Goal: Task Accomplishment & Management: Manage account settings

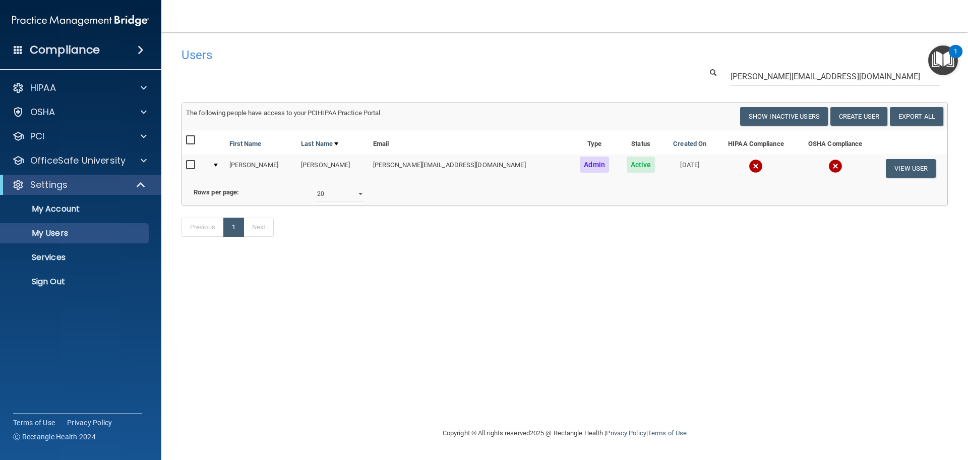
select select "20"
click at [99, 270] on ul "My Account My Users Services Sign Out" at bounding box center [81, 243] width 183 height 97
click at [86, 278] on p "Sign Out" at bounding box center [76, 281] width 138 height 10
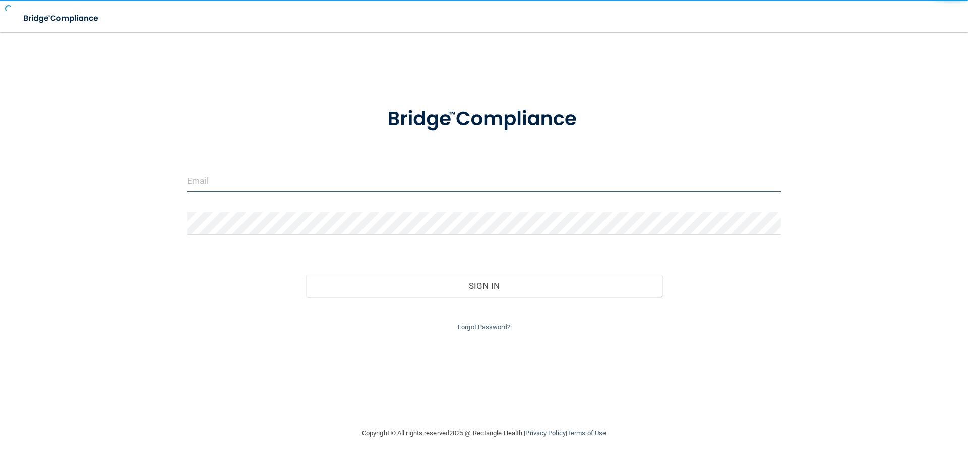
type input "[EMAIL_ADDRESS][DOMAIN_NAME]"
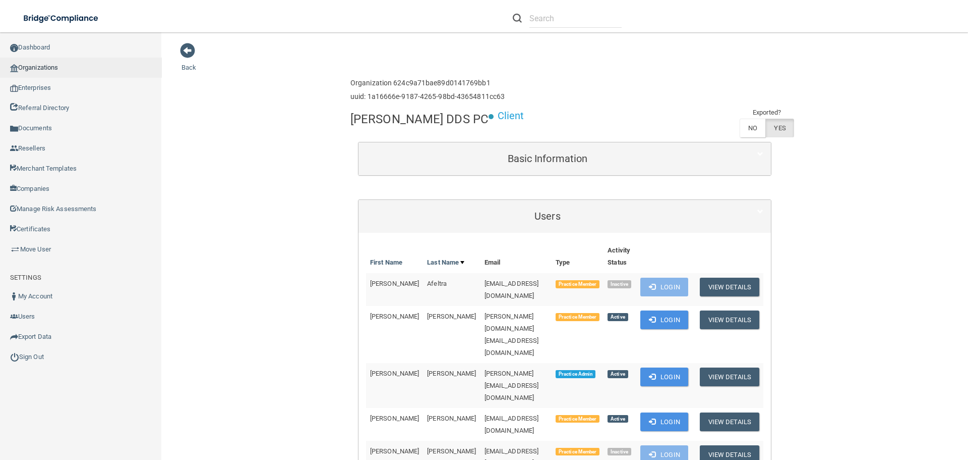
scroll to position [101, 0]
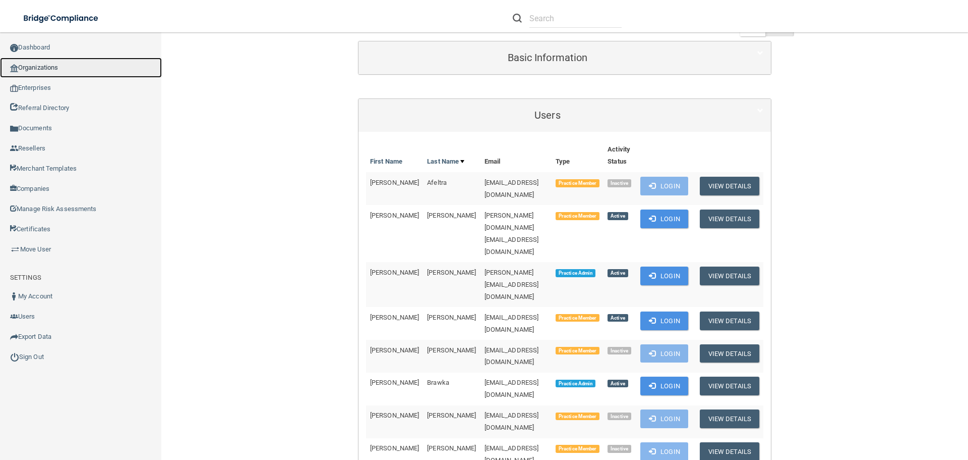
click at [39, 70] on link "Organizations" at bounding box center [81, 68] width 162 height 20
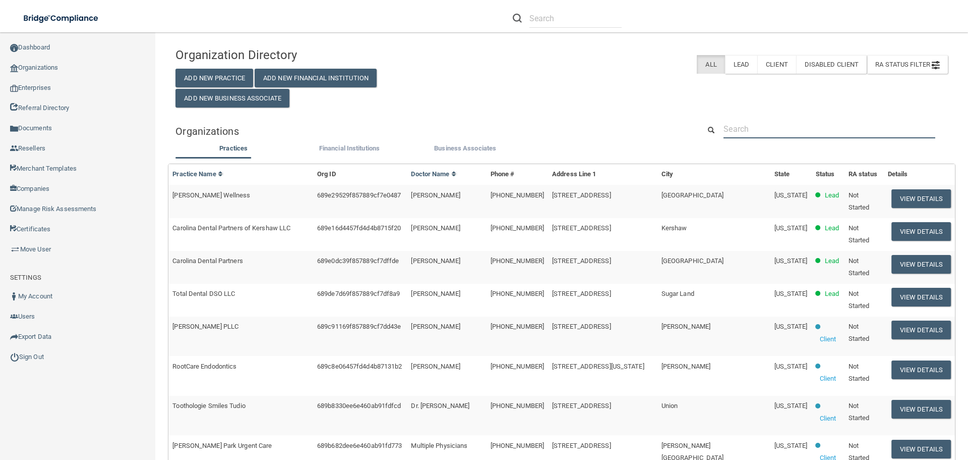
click at [740, 127] on input "text" at bounding box center [830, 129] width 212 height 19
paste input "hello@freshfamilydental.com"
type input "hello@freshfamilydental.com"
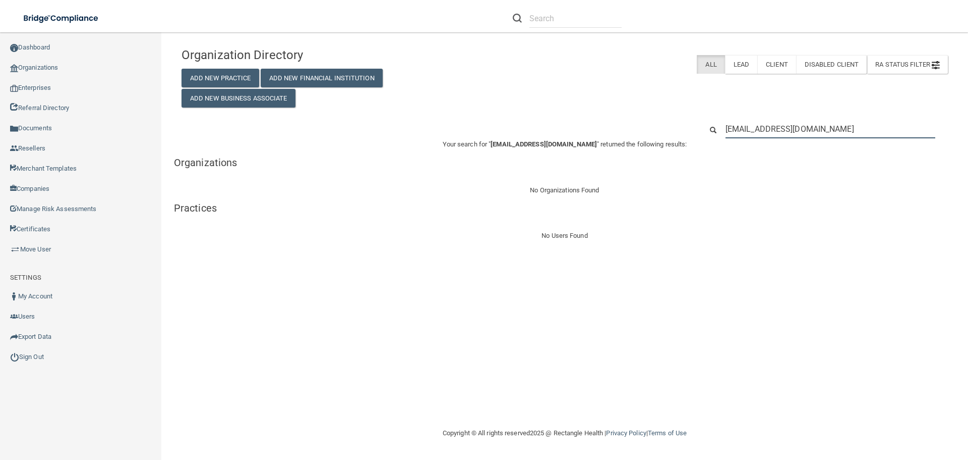
click at [783, 127] on input "hello@freshfamilydental.com" at bounding box center [831, 129] width 210 height 19
paste input "Fresh Family Dental"
type input "Fresh Family Dental"
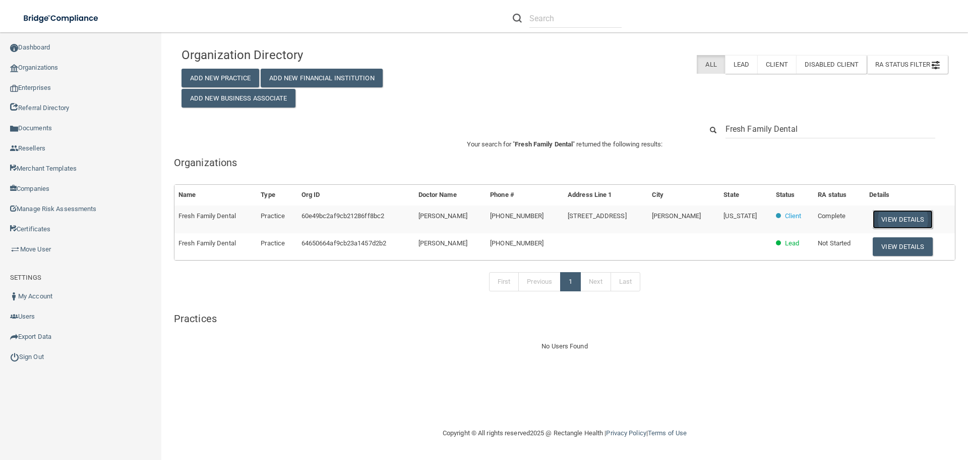
click at [896, 214] on button "View Details" at bounding box center [903, 219] width 60 height 19
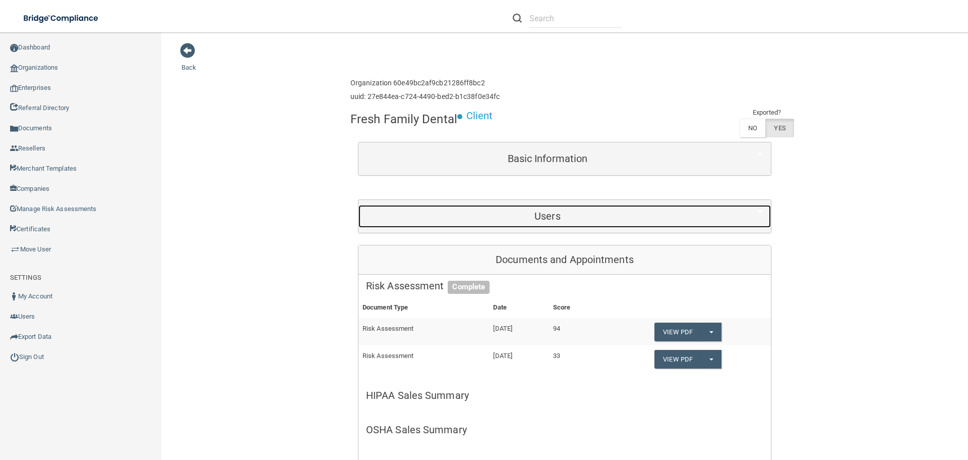
click at [663, 217] on h5 "Users" at bounding box center [547, 215] width 363 height 11
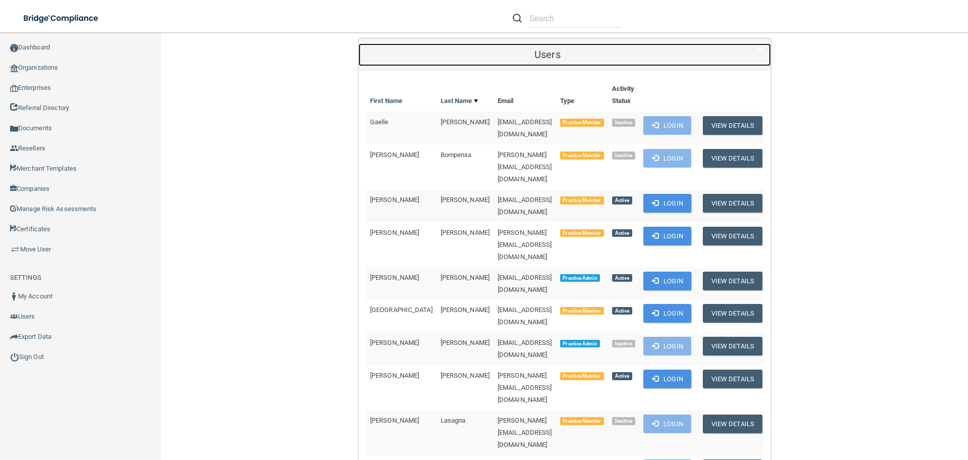
scroll to position [202, 0]
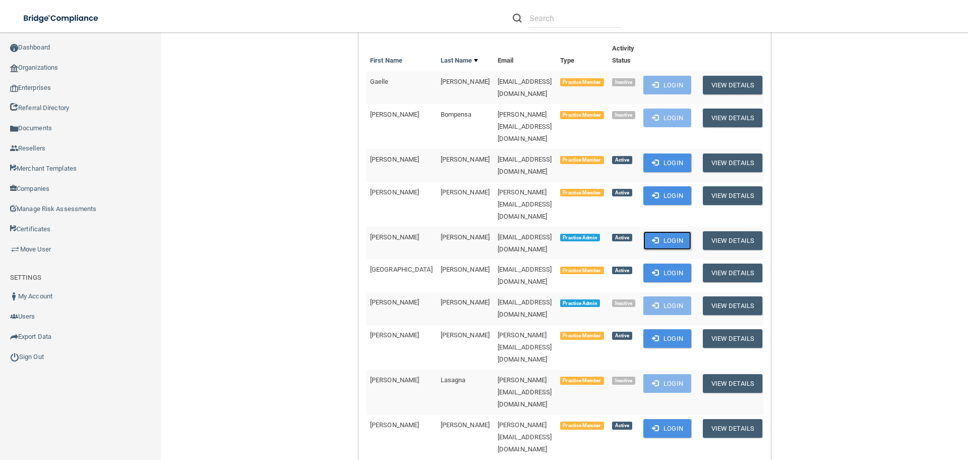
click at [653, 231] on button "Login" at bounding box center [668, 240] width 48 height 19
click at [40, 68] on link "Organizations" at bounding box center [81, 68] width 162 height 20
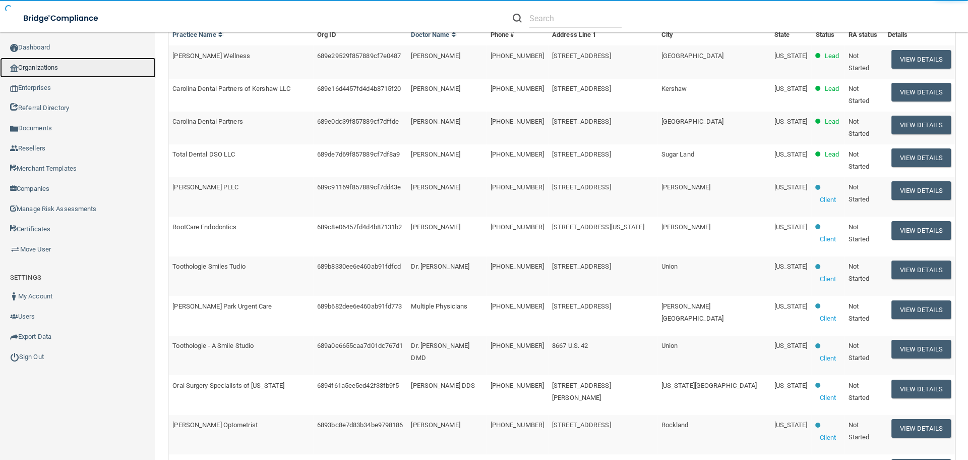
scroll to position [50, 0]
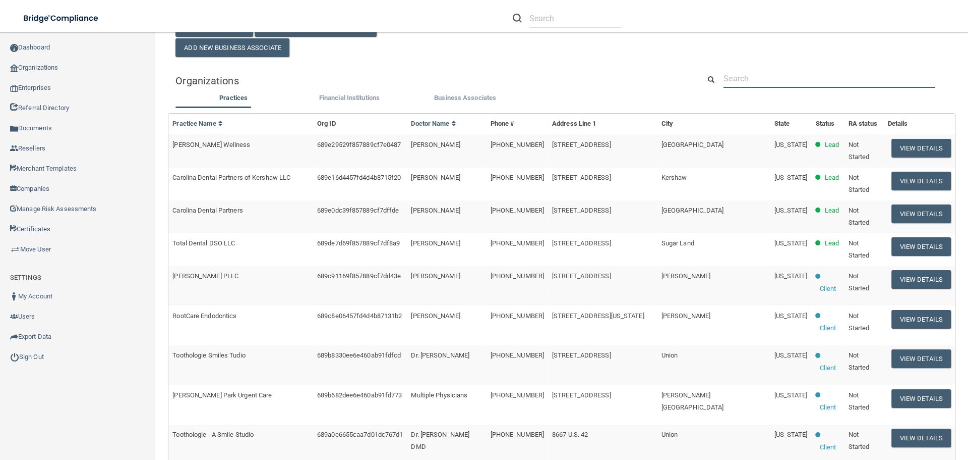
click at [752, 75] on input "text" at bounding box center [830, 78] width 212 height 19
paste input "jrosbrook@transformweightloss.com"
type input "jrosbrook@transformweightloss.com"
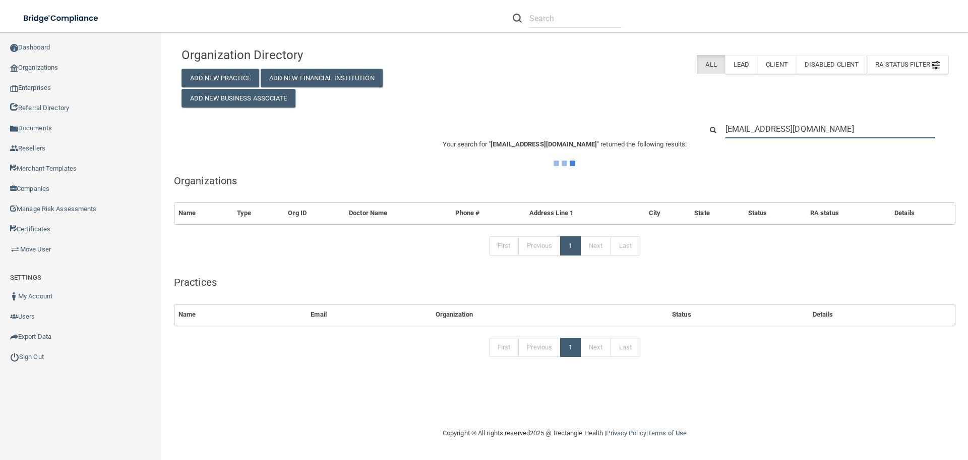
scroll to position [0, 0]
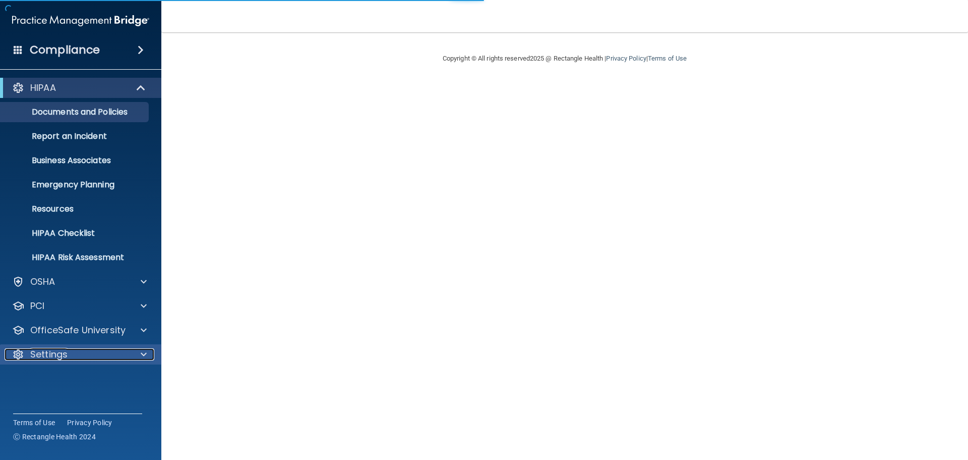
click at [88, 356] on div "Settings" at bounding box center [67, 354] width 125 height 12
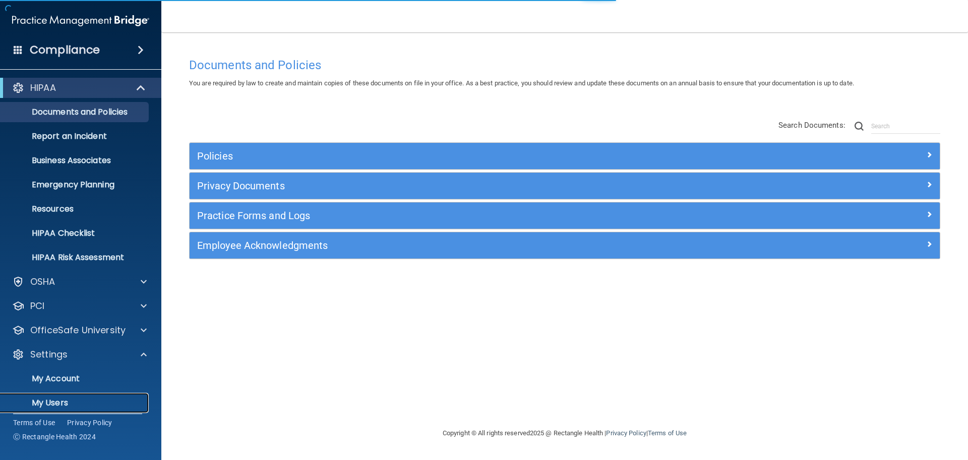
click at [75, 401] on p "My Users" at bounding box center [76, 402] width 138 height 10
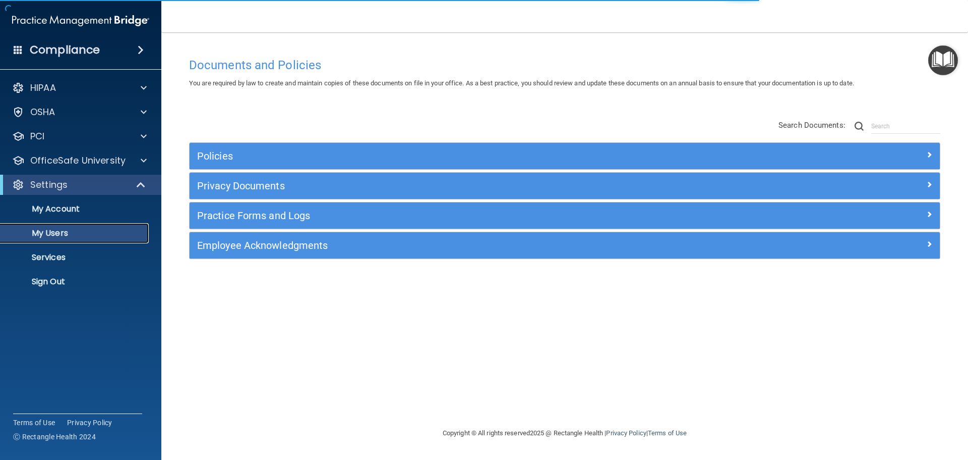
select select "20"
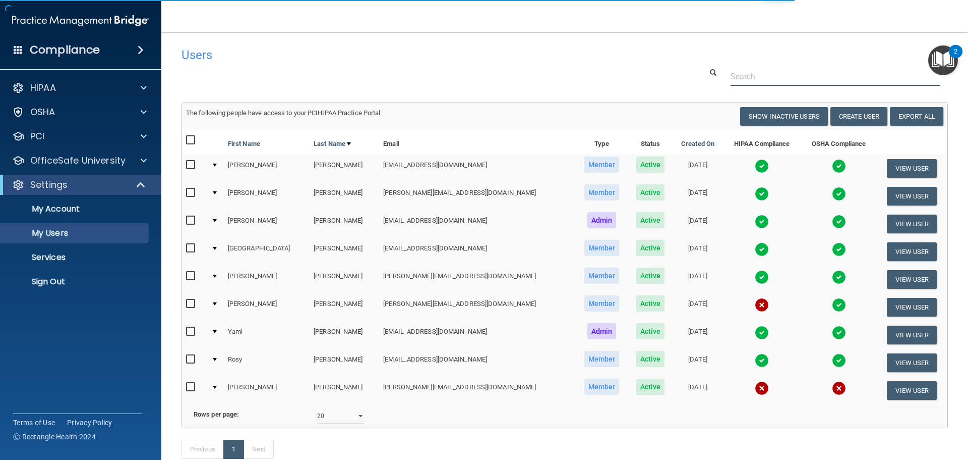
click at [741, 75] on input "text" at bounding box center [836, 76] width 210 height 19
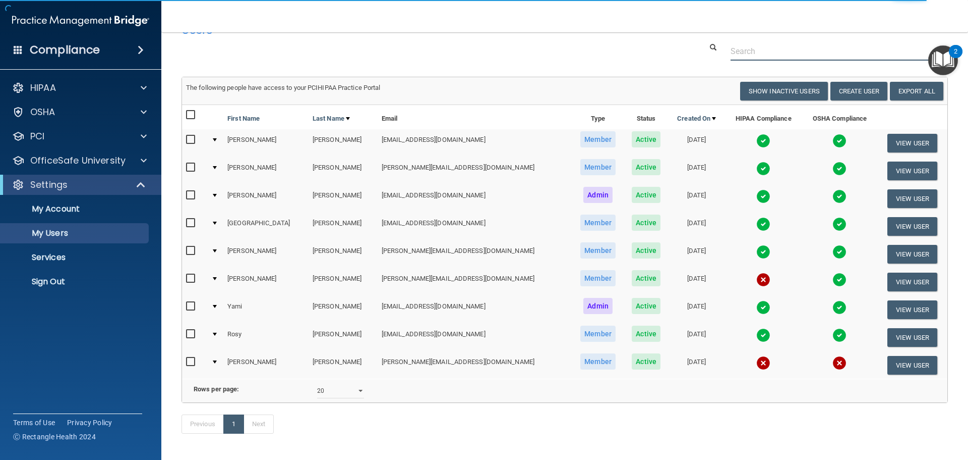
scroll to position [70, 0]
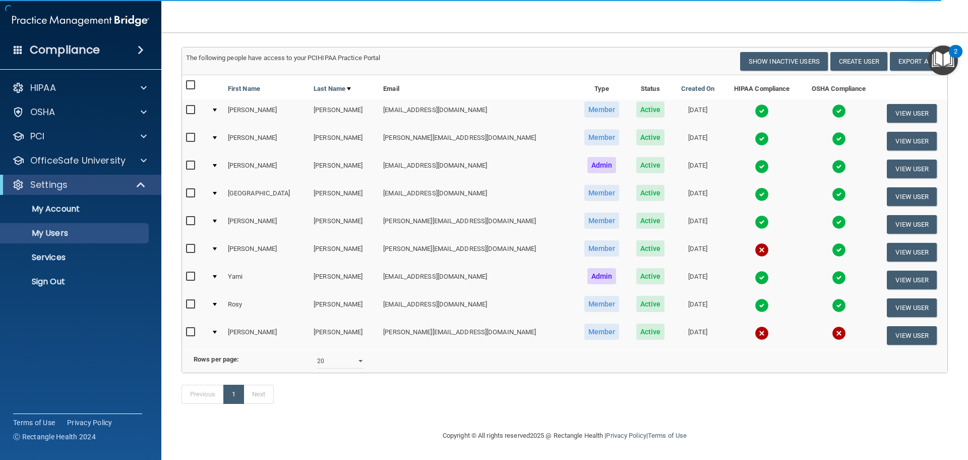
click at [755, 326] on img at bounding box center [762, 333] width 14 height 14
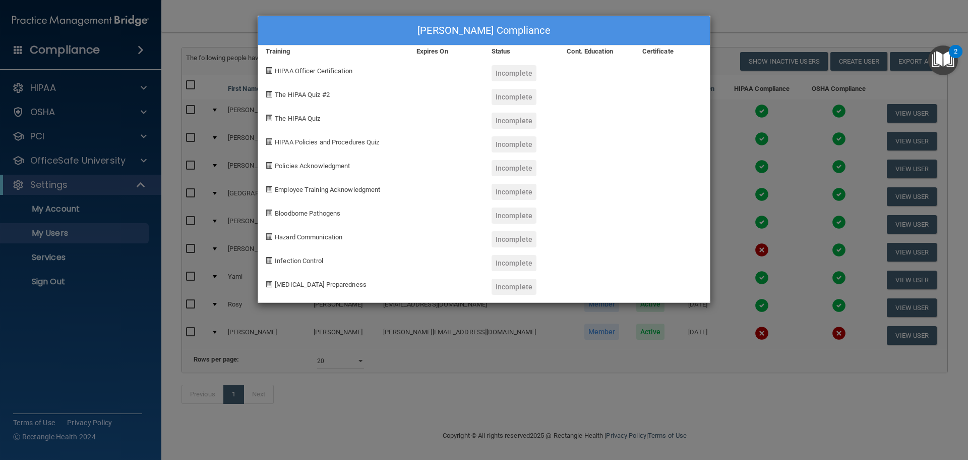
click at [691, 400] on div "Michelle Spainhour's Compliance Training Expires On Status Cont. Education Cert…" at bounding box center [484, 230] width 968 height 460
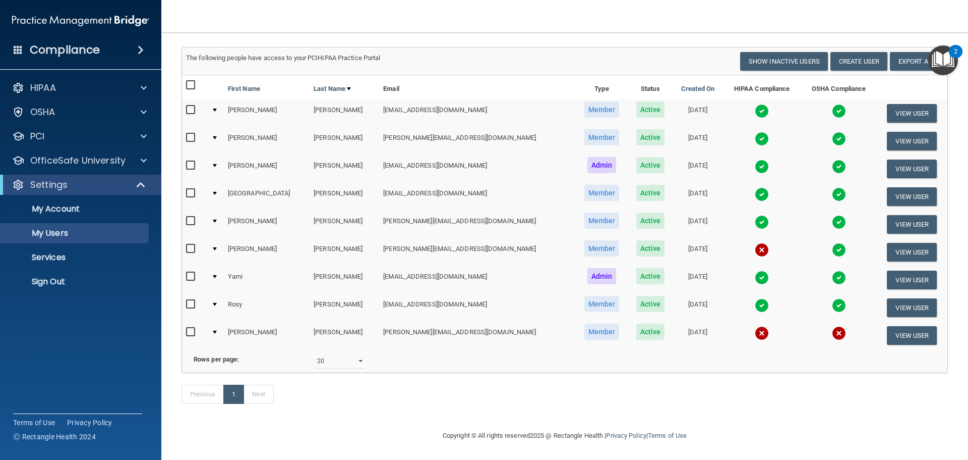
click at [192, 329] on td at bounding box center [194, 334] width 25 height 27
click at [189, 328] on input "checkbox" at bounding box center [192, 332] width 12 height 8
checkbox input "true"
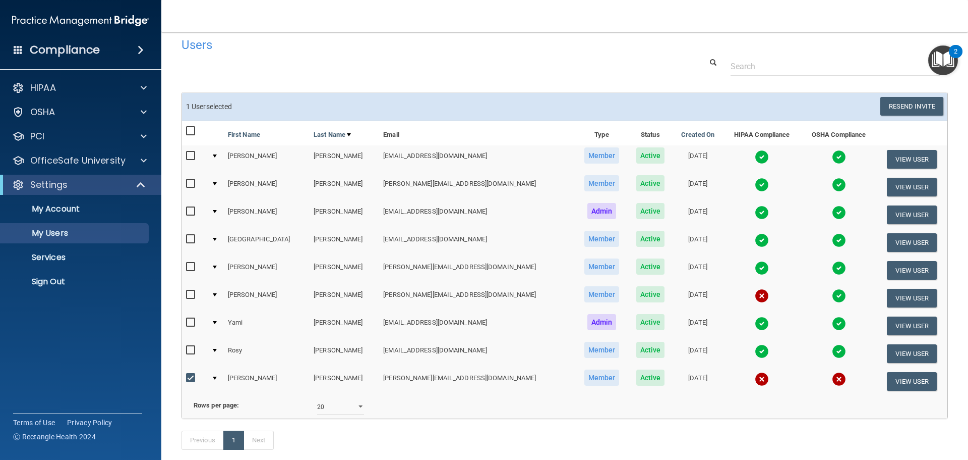
scroll to position [50, 0]
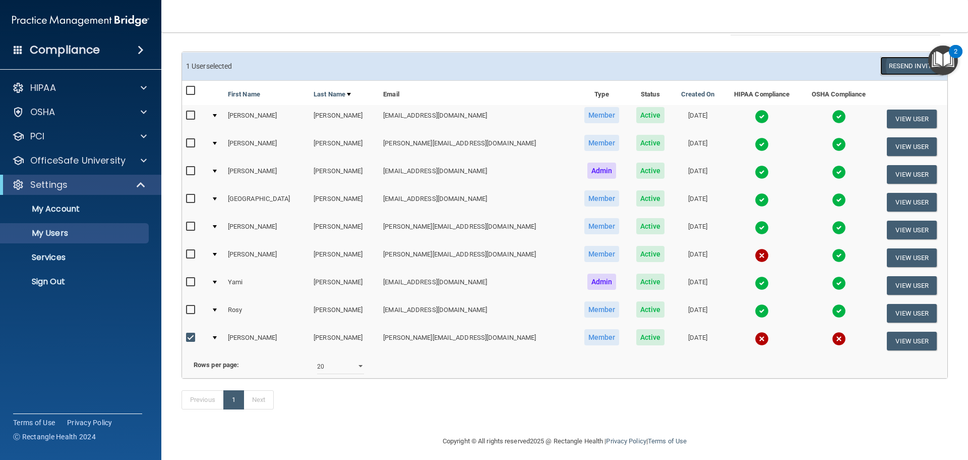
click at [898, 68] on button "Resend Invite" at bounding box center [912, 65] width 63 height 19
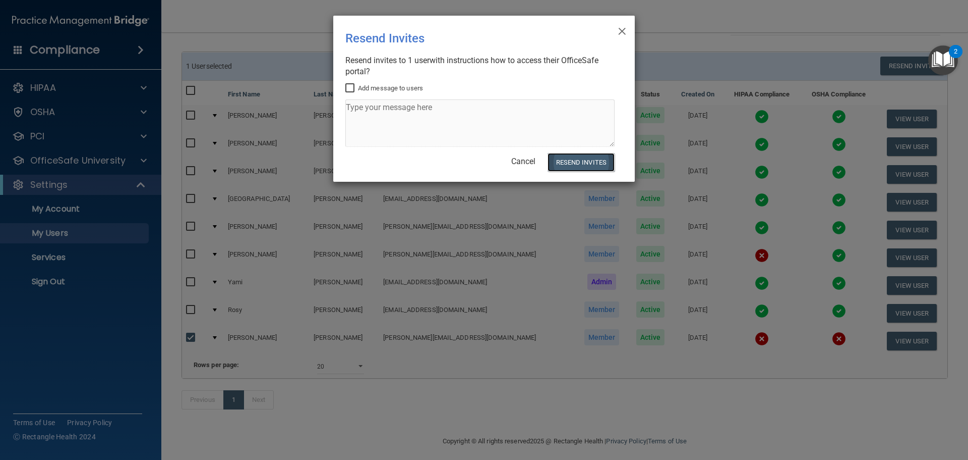
click at [571, 163] on button "Resend Invites" at bounding box center [581, 162] width 67 height 19
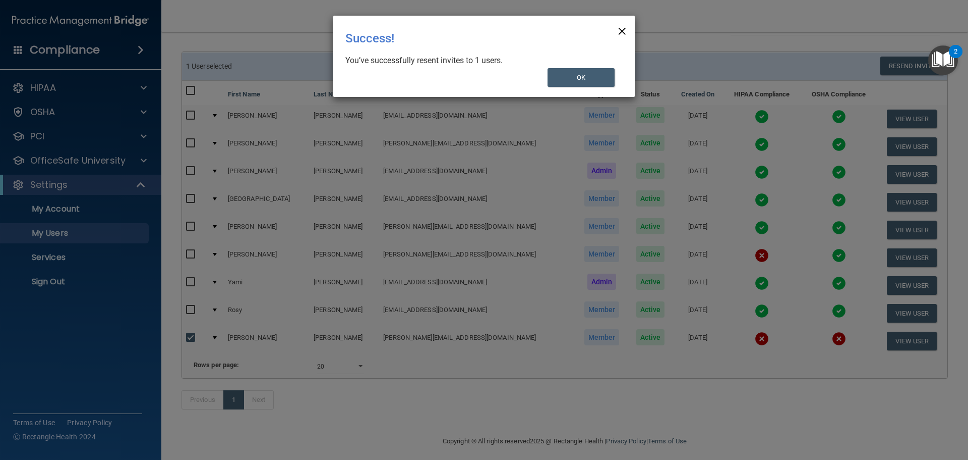
click at [620, 32] on span "×" at bounding box center [622, 30] width 9 height 20
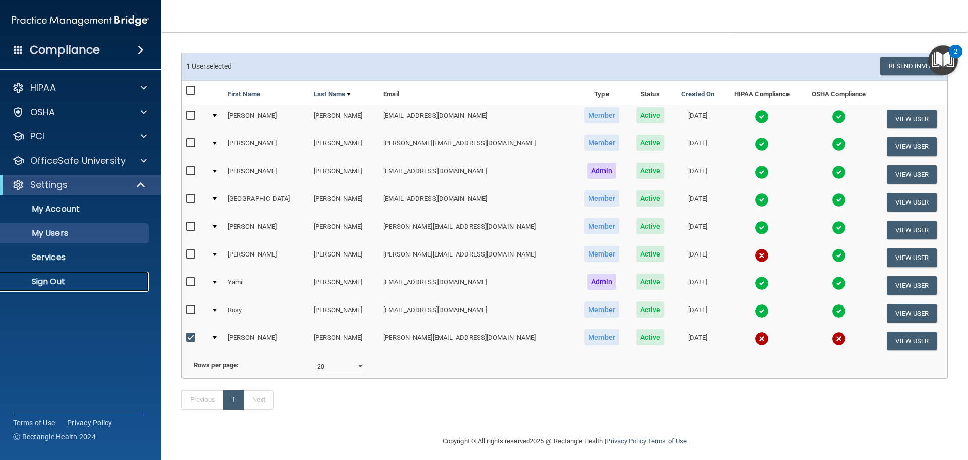
drag, startPoint x: 50, startPoint y: 277, endPoint x: 56, endPoint y: 274, distance: 6.8
click at [51, 277] on p "Sign Out" at bounding box center [76, 281] width 138 height 10
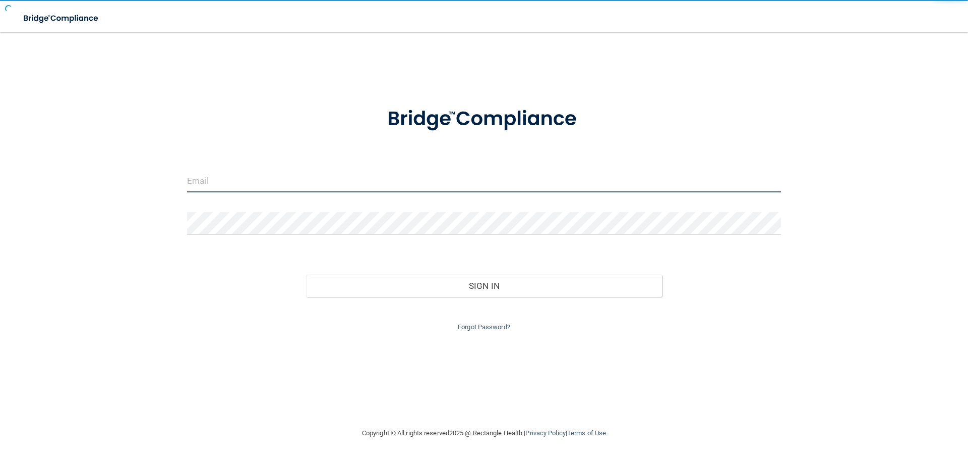
type input "[EMAIL_ADDRESS][DOMAIN_NAME]"
